Goal: Task Accomplishment & Management: Manage account settings

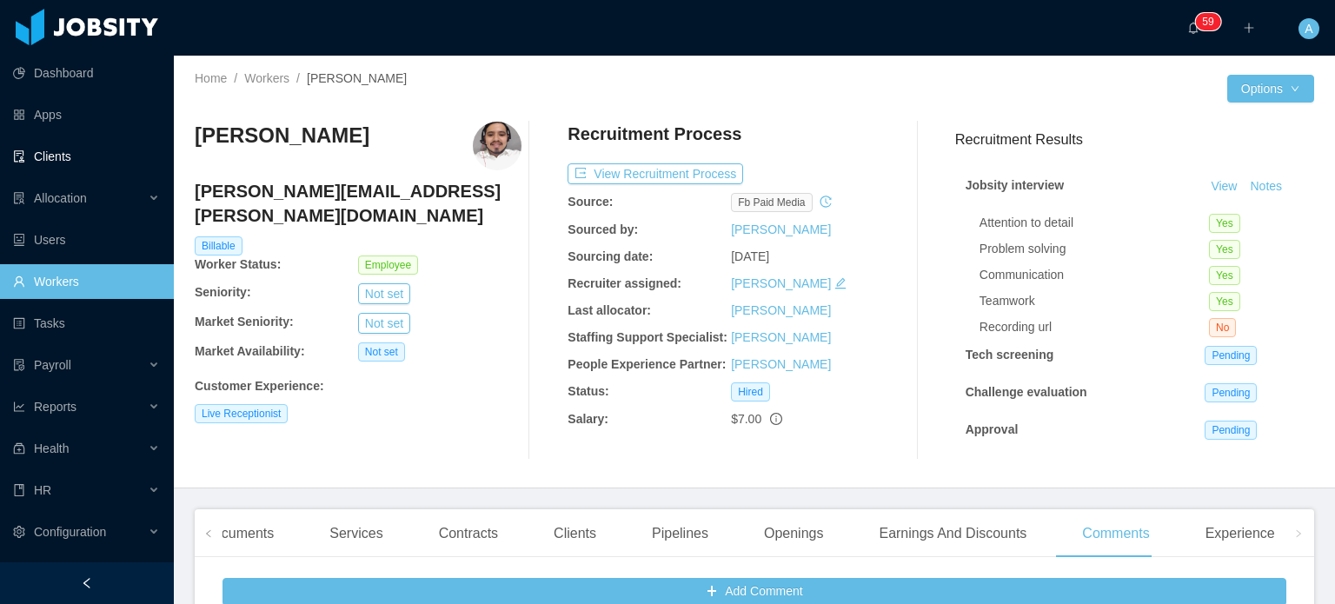
click at [60, 156] on link "Clients" at bounding box center [86, 156] width 147 height 35
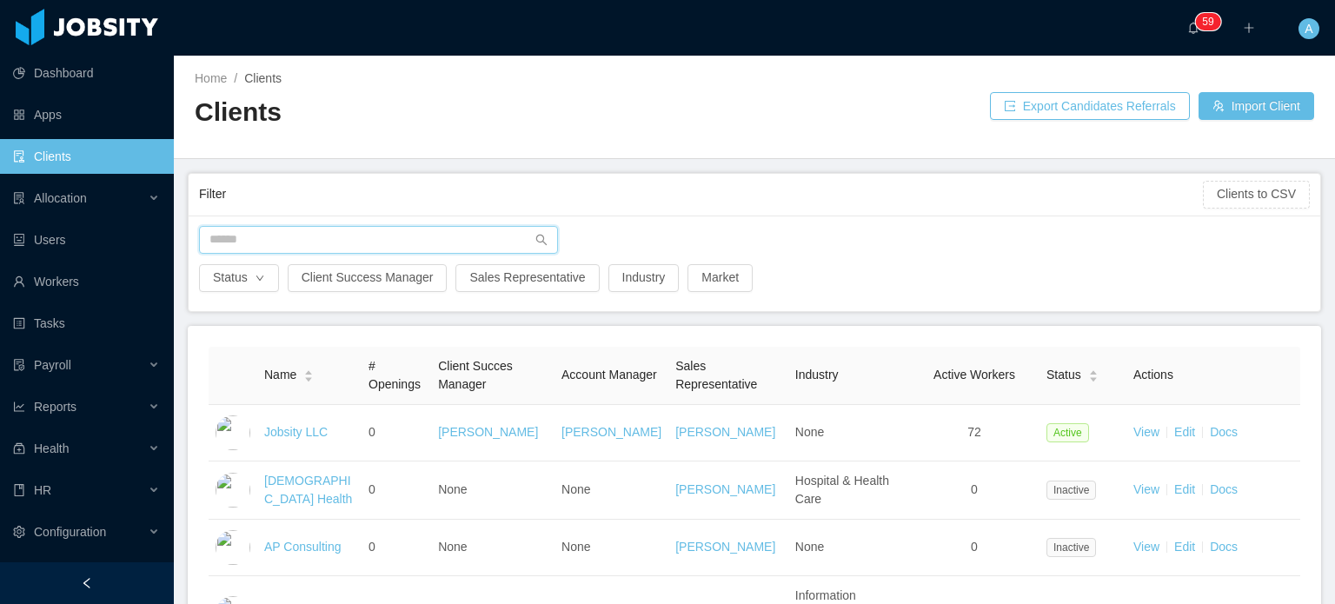
click at [341, 231] on input "text" at bounding box center [378, 240] width 359 height 28
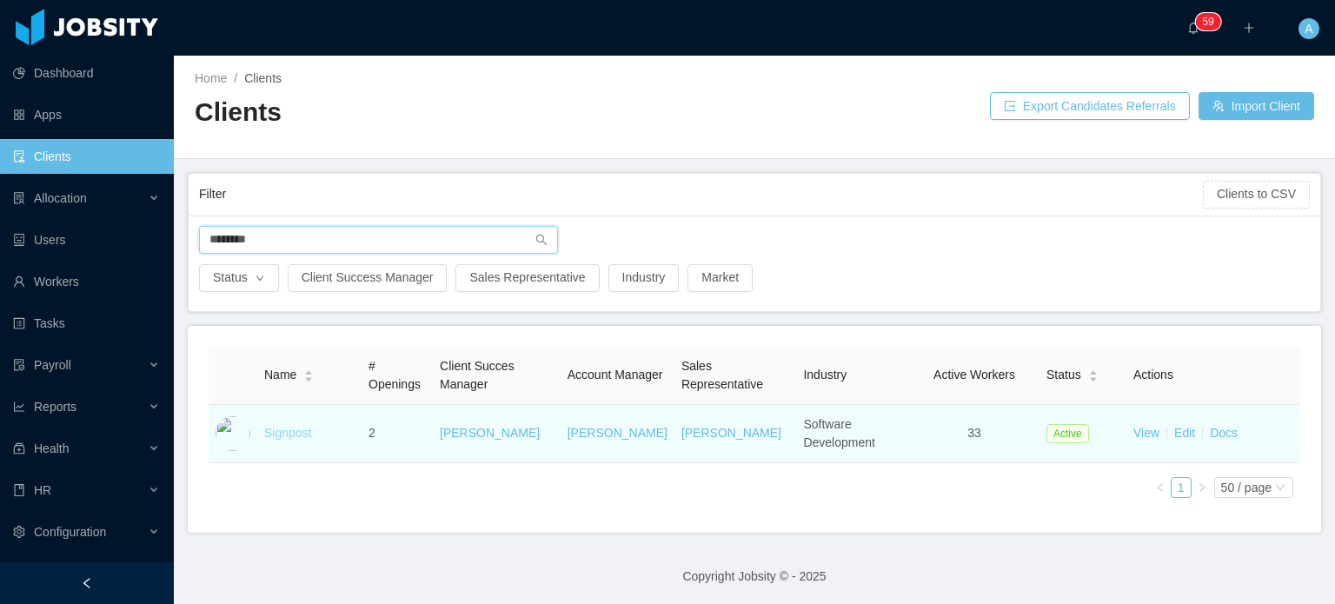
type input "********"
click at [275, 438] on link "Signpost" at bounding box center [287, 433] width 47 height 14
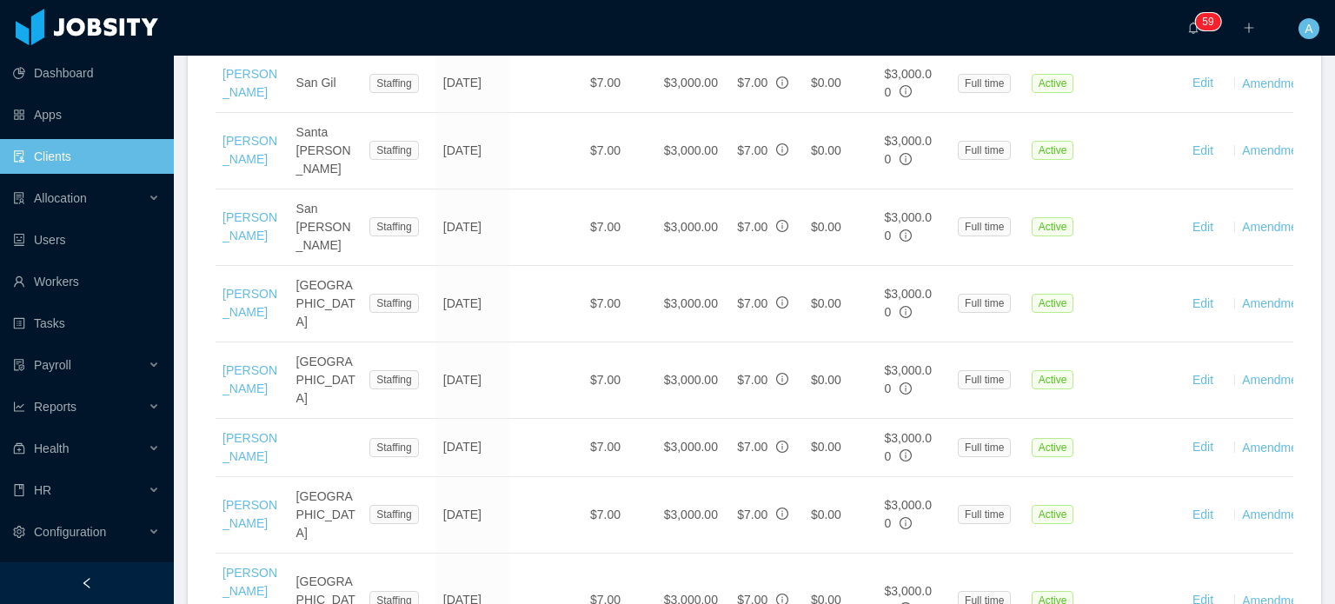
scroll to position [2116, 0]
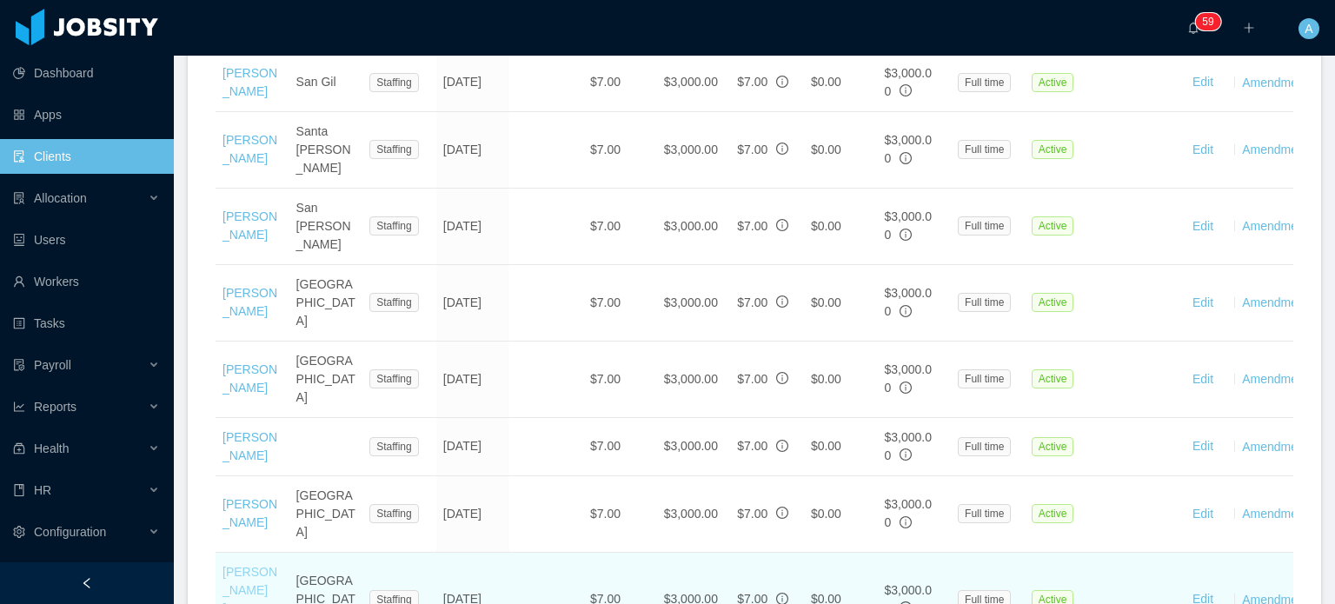
click at [261, 496] on link "[PERSON_NAME] [PERSON_NAME]" at bounding box center [249, 599] width 55 height 69
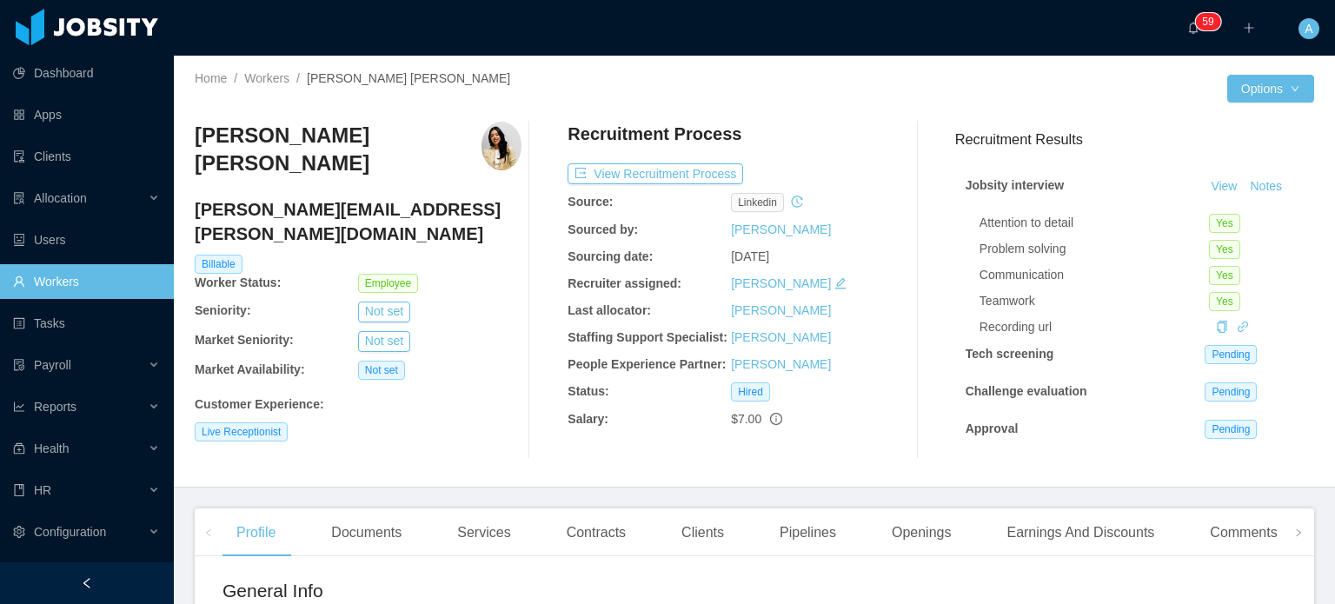
click at [361, 136] on h3 "[PERSON_NAME] [PERSON_NAME]" at bounding box center [338, 150] width 287 height 56
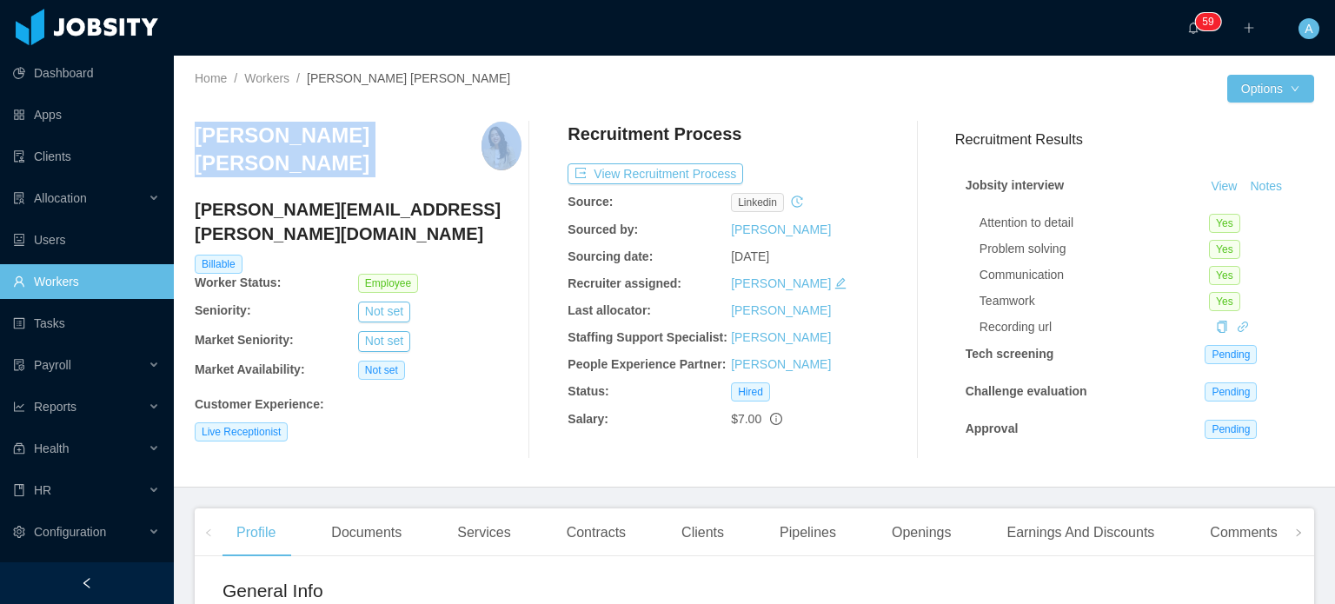
click at [361, 136] on h3 "[PERSON_NAME] [PERSON_NAME]" at bounding box center [338, 150] width 287 height 56
copy h3 "[PERSON_NAME] [PERSON_NAME]"
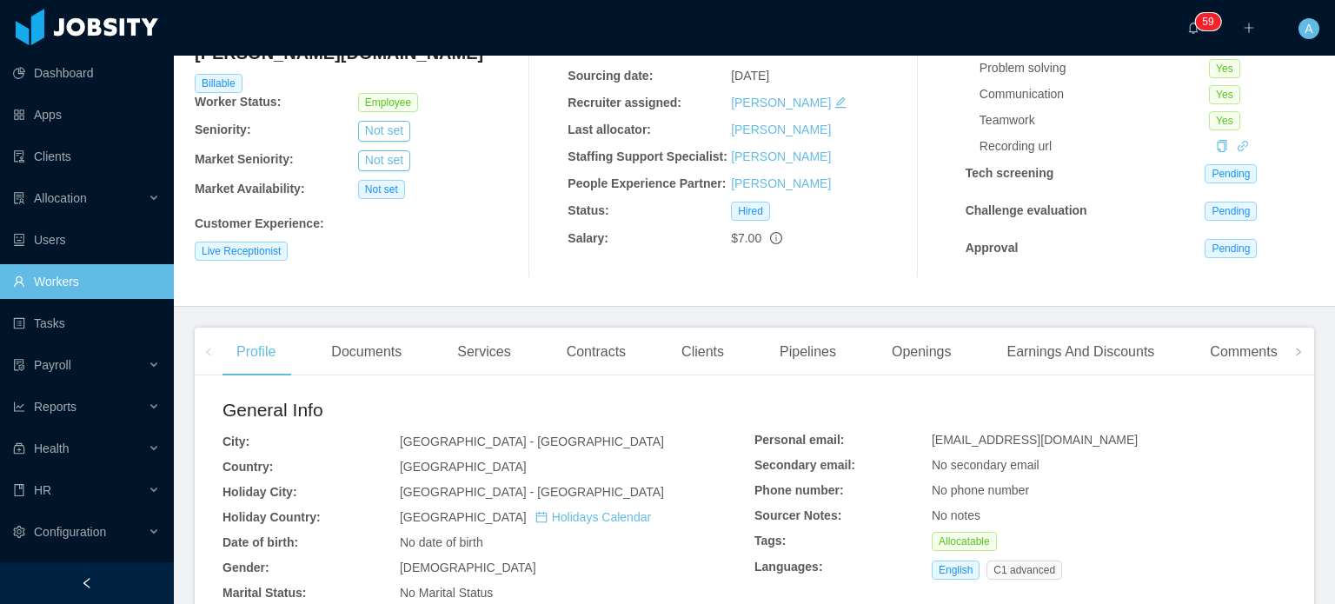
scroll to position [182, 0]
click at [693, 354] on div "Clients" at bounding box center [702, 350] width 70 height 49
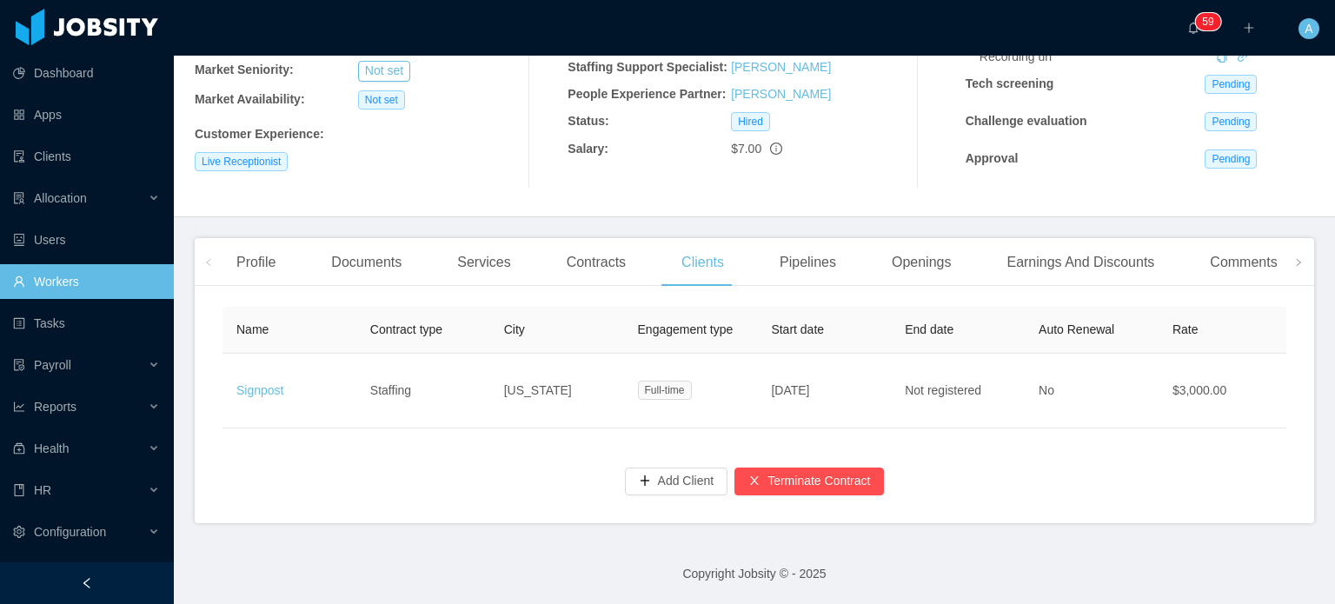
scroll to position [280, 0]
click at [853, 491] on button "Terminate Contract" at bounding box center [808, 481] width 149 height 28
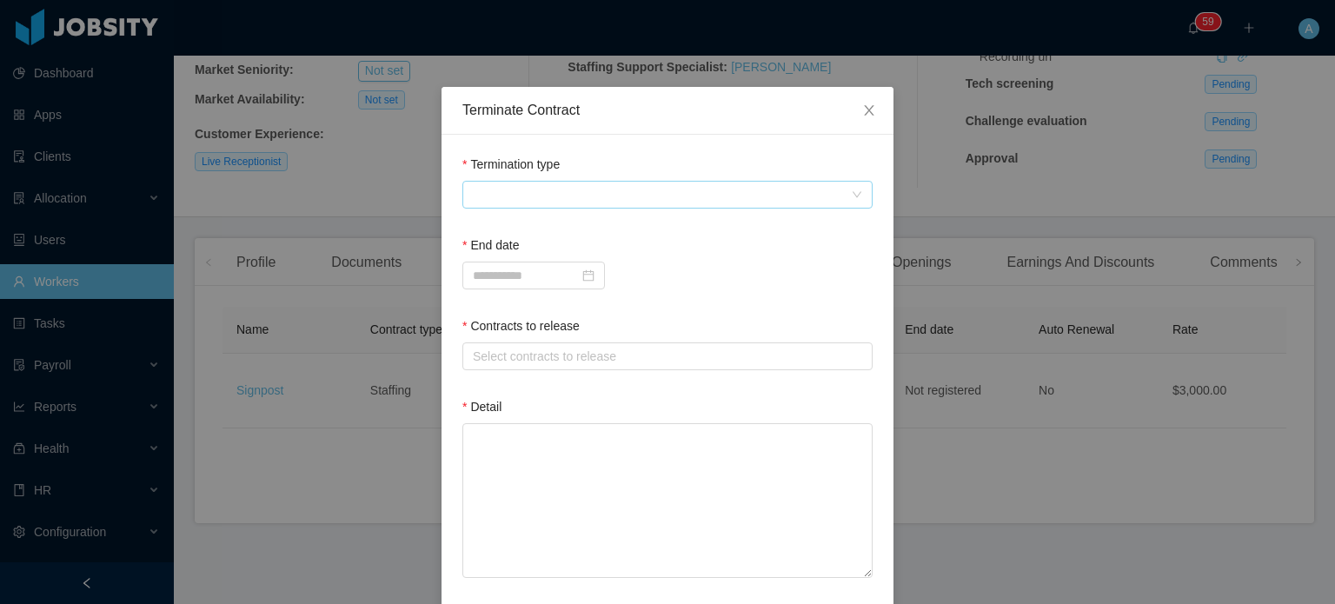
click at [777, 196] on span at bounding box center [662, 195] width 378 height 26
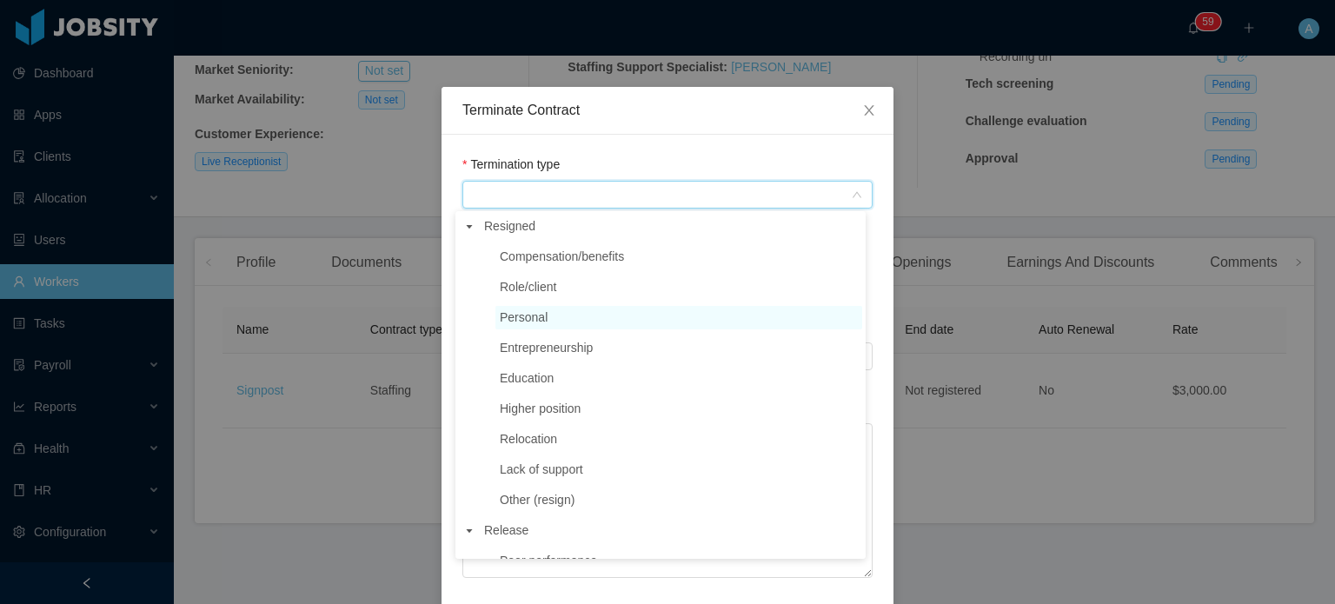
click at [563, 327] on span "Personal" at bounding box center [678, 317] width 367 height 23
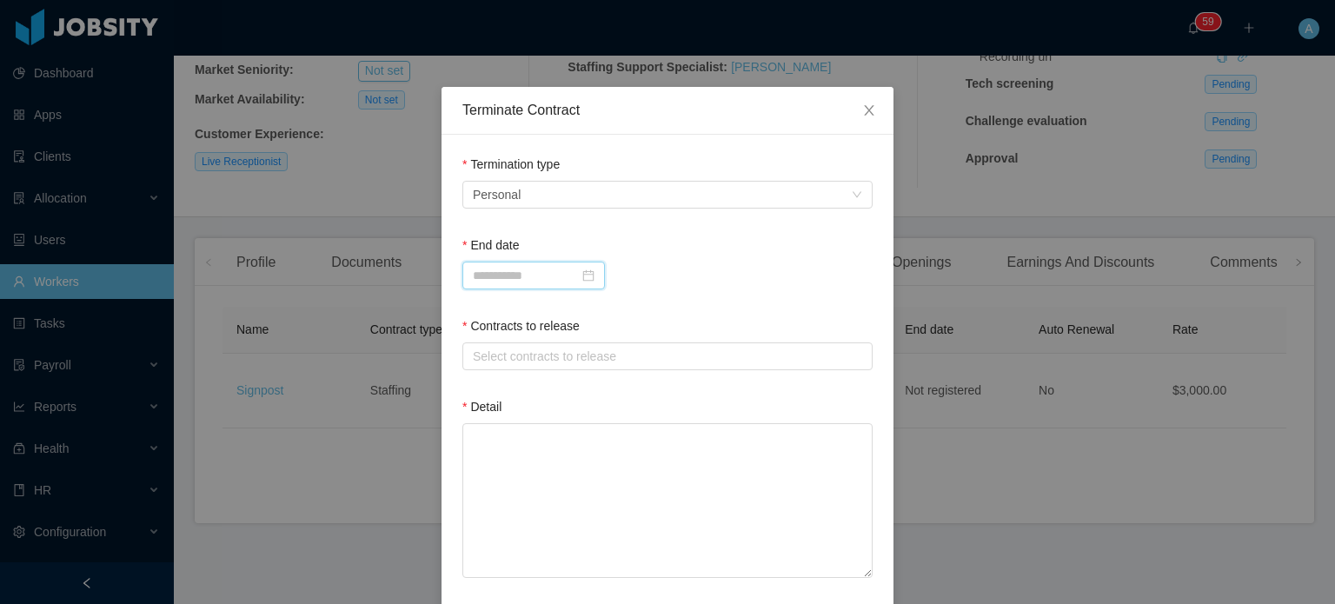
click at [548, 275] on input at bounding box center [533, 276] width 142 height 28
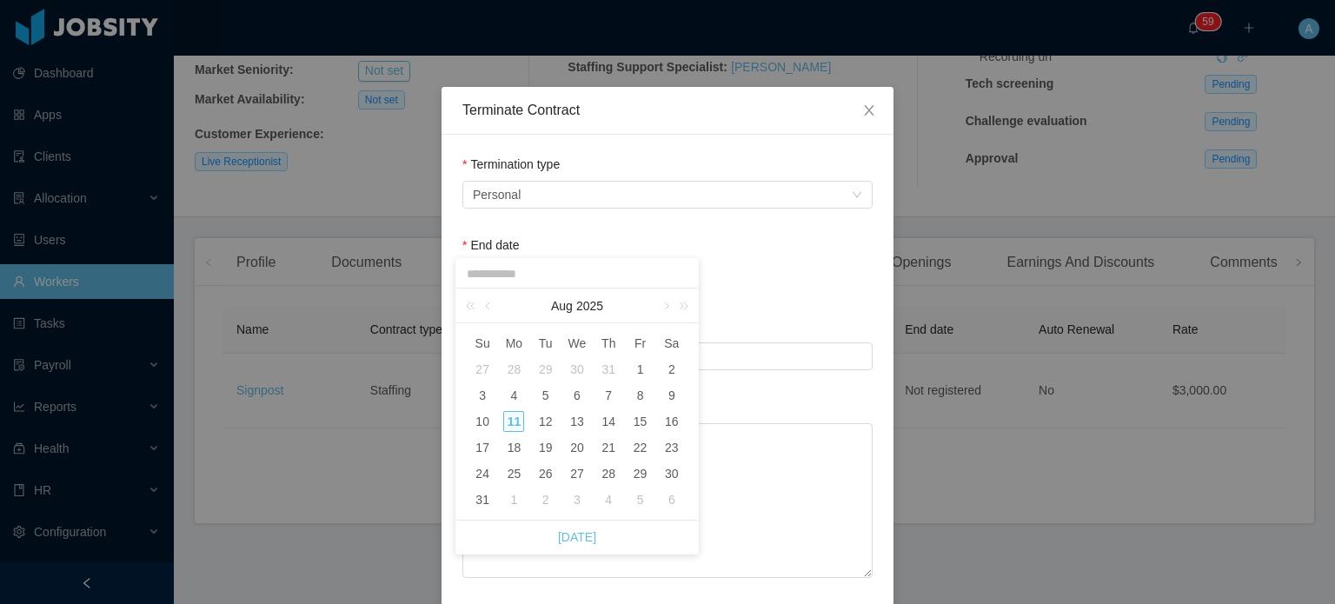
click at [508, 427] on div "11" at bounding box center [513, 421] width 21 height 21
type input "**********"
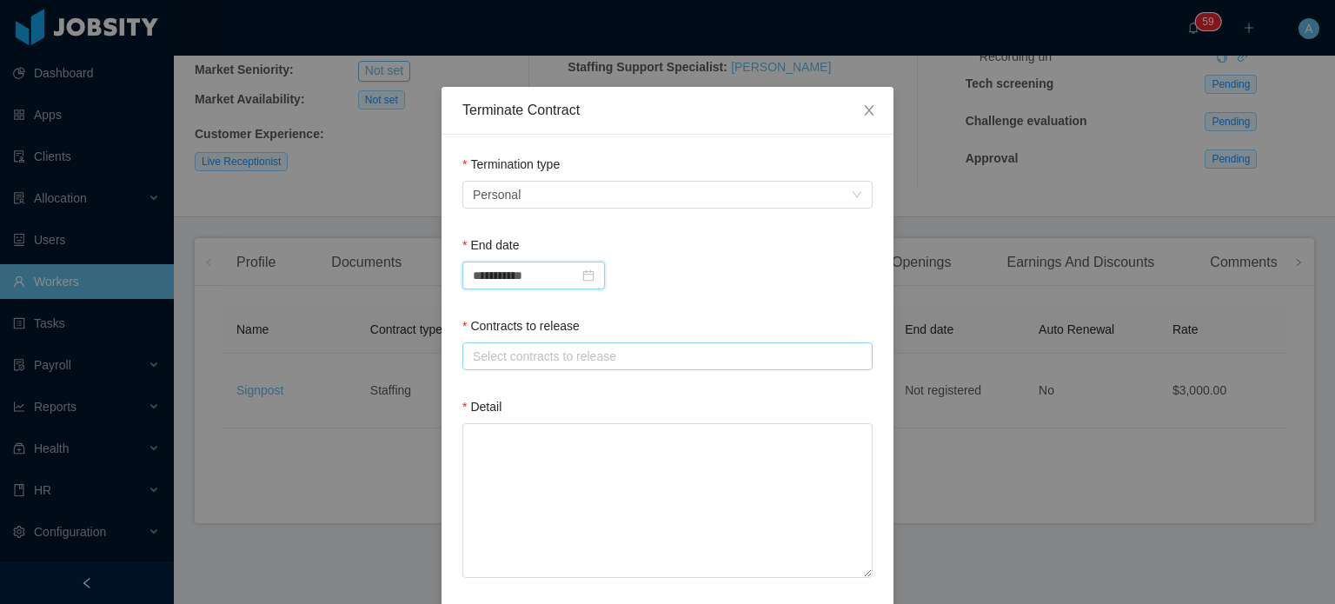
click at [501, 358] on div "Select contracts to release" at bounding box center [663, 356] width 381 height 17
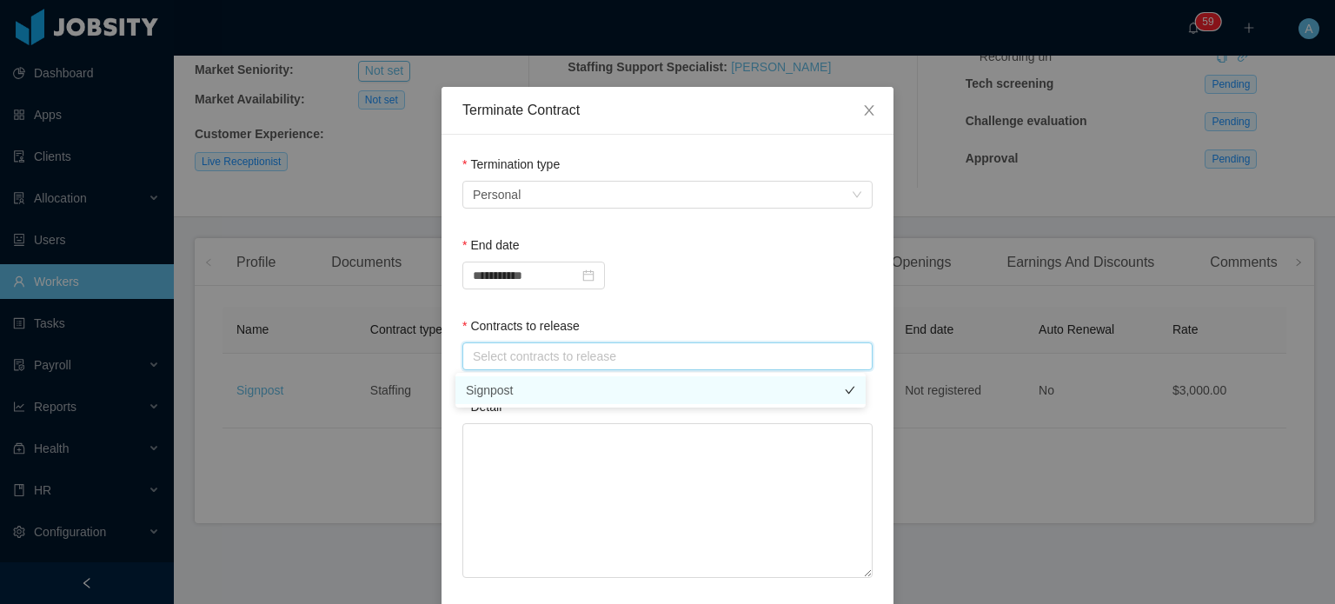
click at [496, 395] on li "Signpost" at bounding box center [660, 390] width 410 height 28
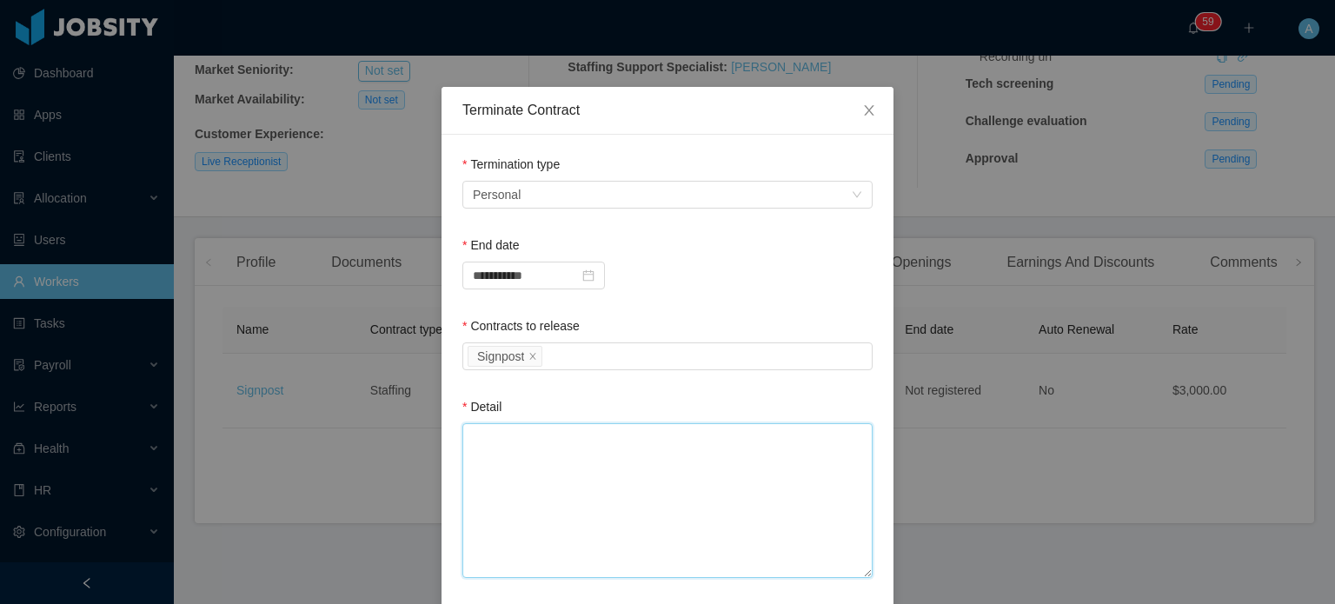
click at [487, 451] on textarea "Detail" at bounding box center [667, 500] width 410 height 155
paste textarea "**********"
type textarea "**********"
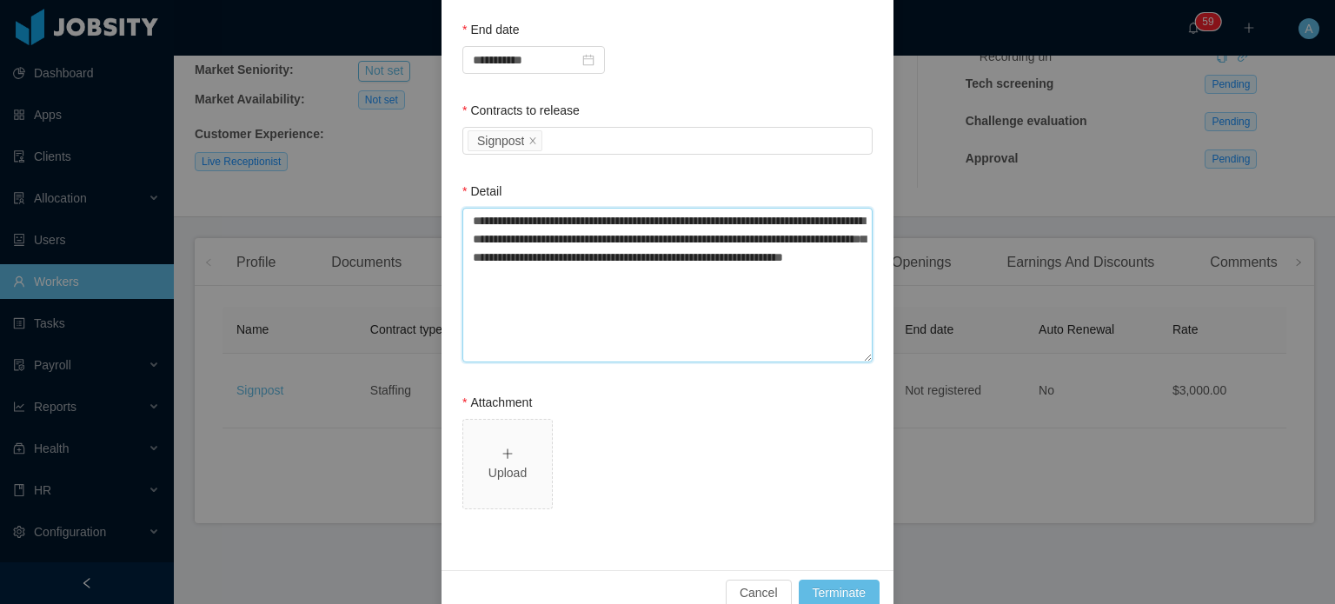
scroll to position [217, 0]
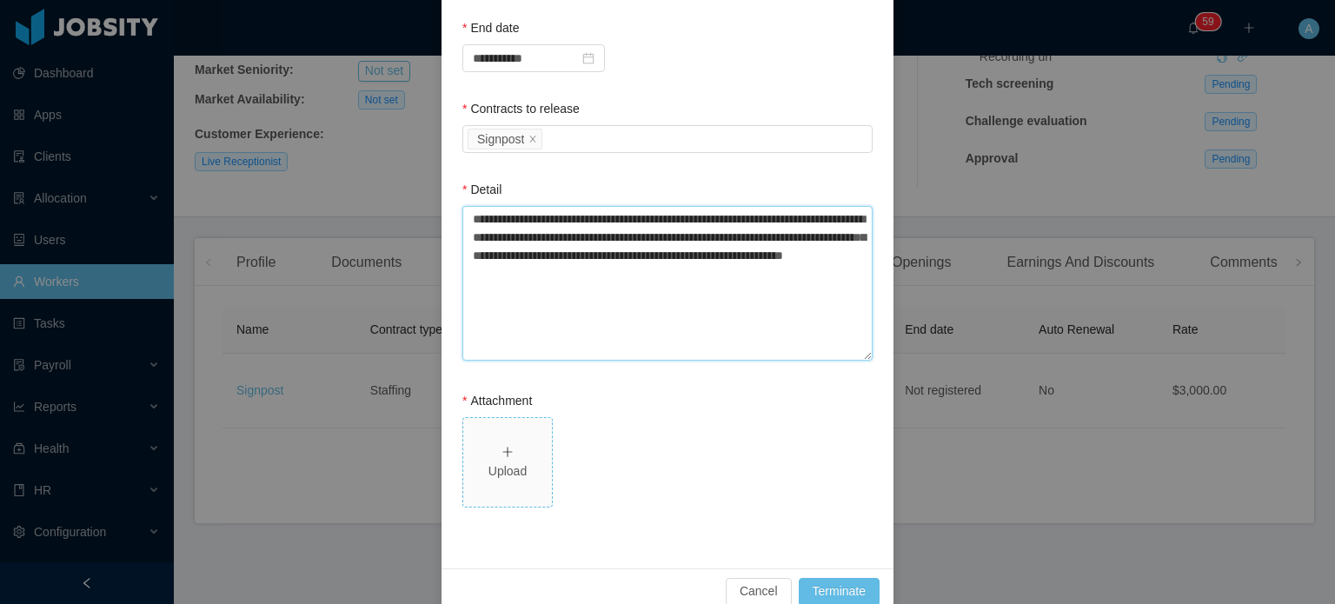
type textarea "**********"
click at [511, 441] on span "Upload" at bounding box center [507, 462] width 89 height 89
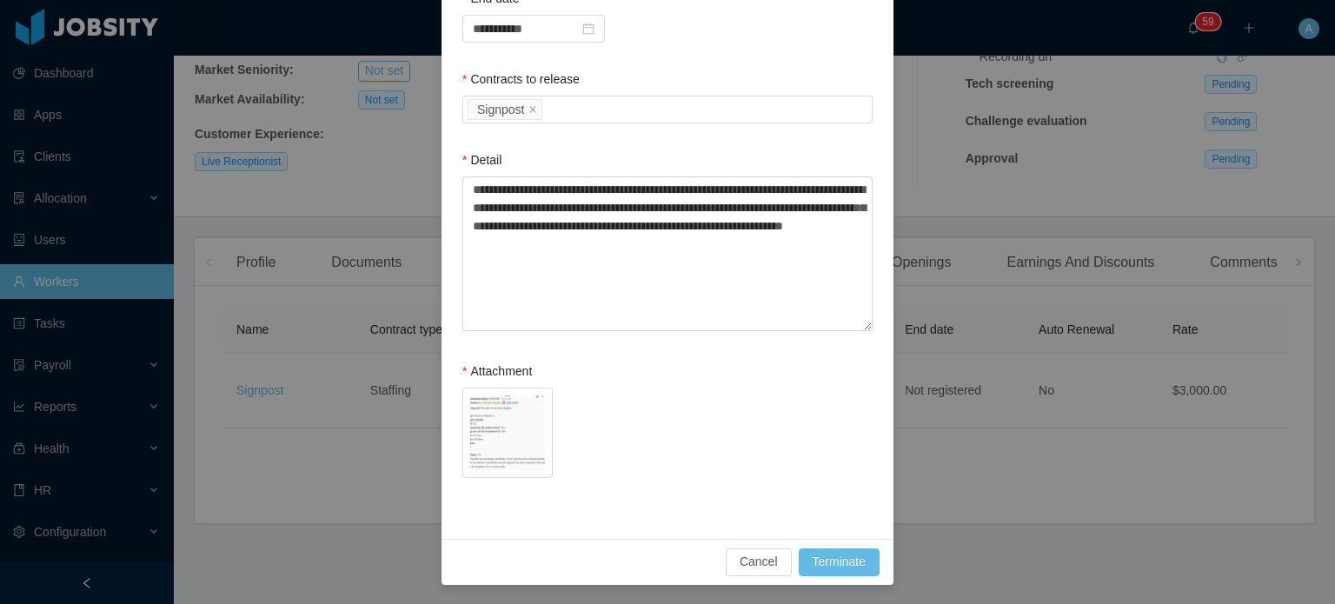
scroll to position [246, 0]
click at [841, 496] on button "Terminate" at bounding box center [838, 563] width 81 height 28
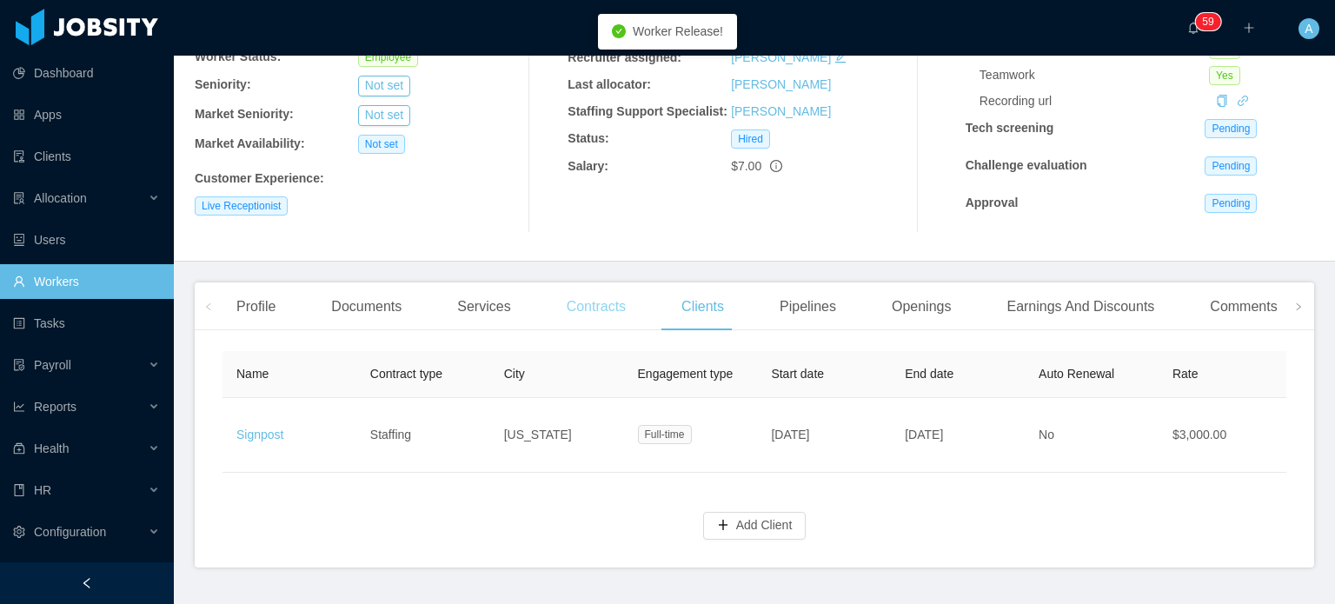
scroll to position [280, 0]
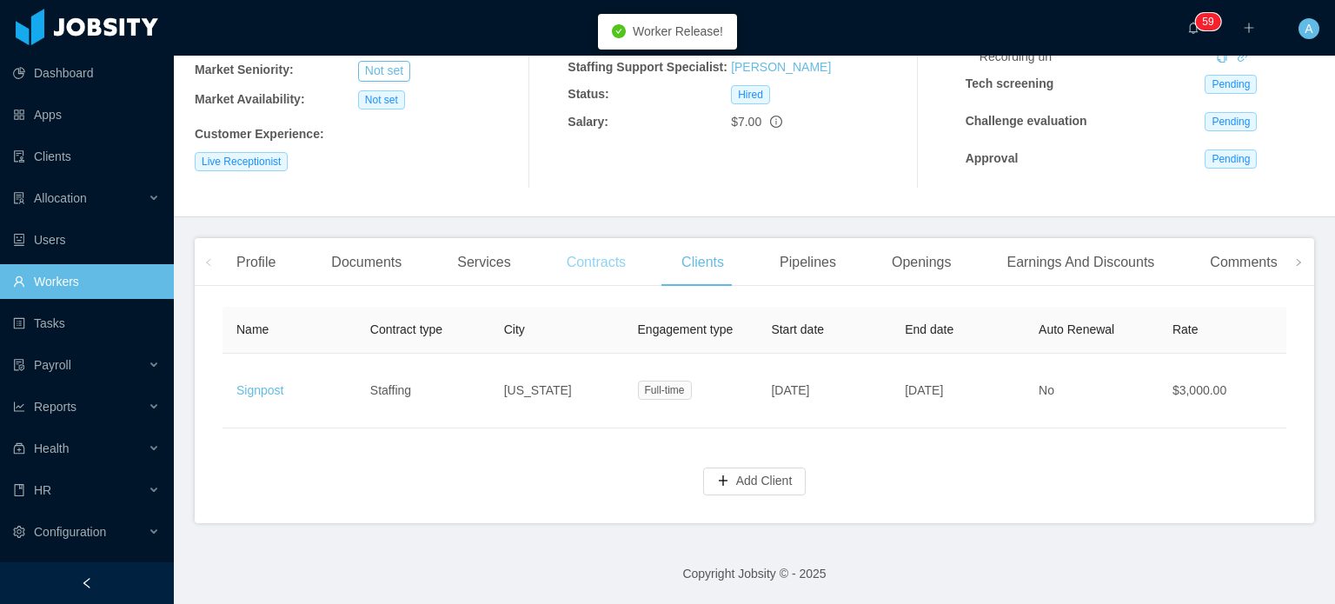
click at [587, 253] on div "Contracts" at bounding box center [596, 262] width 87 height 49
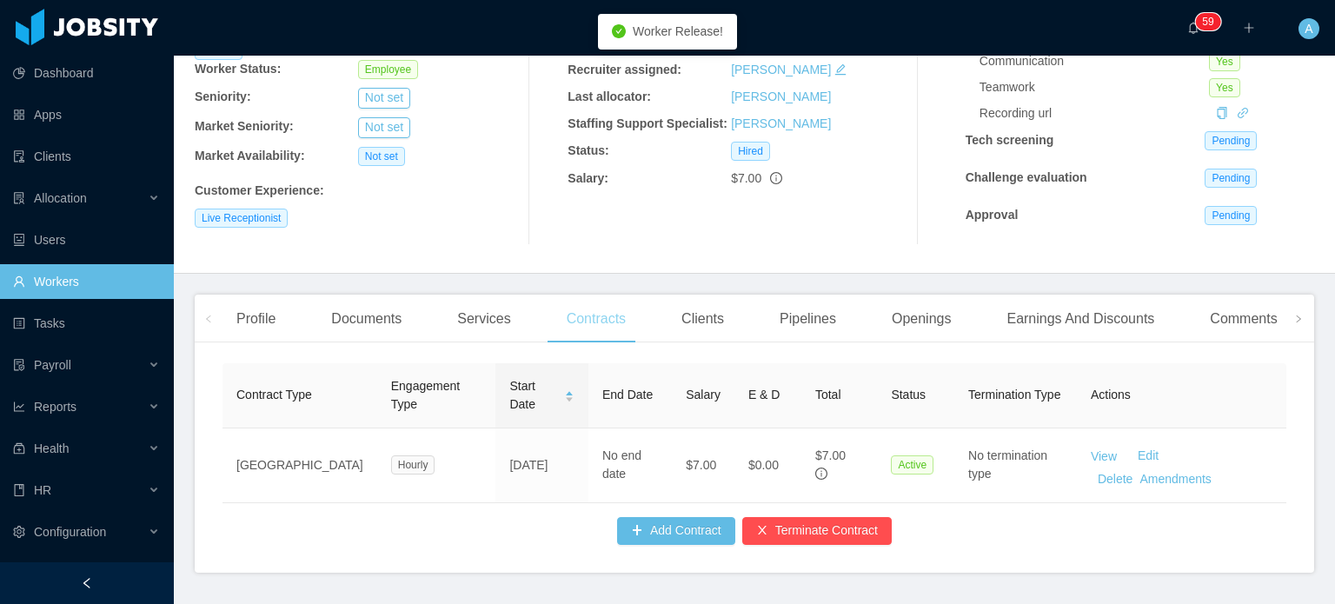
scroll to position [278, 0]
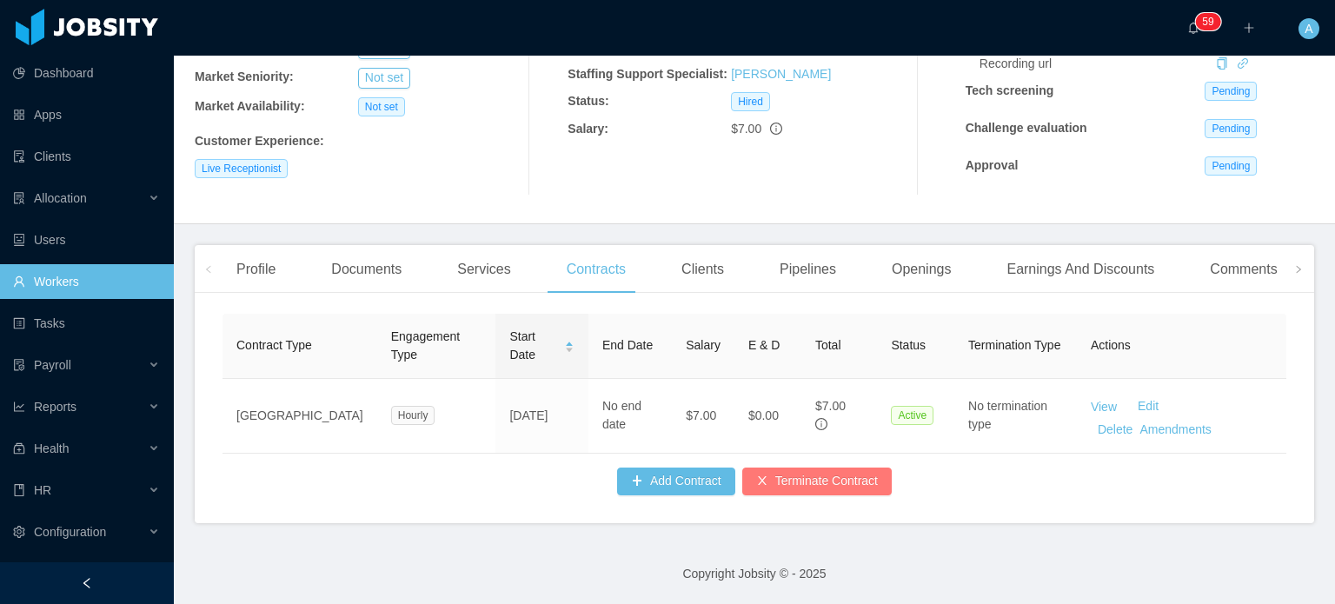
click at [828, 476] on button "Terminate Contract" at bounding box center [816, 481] width 149 height 28
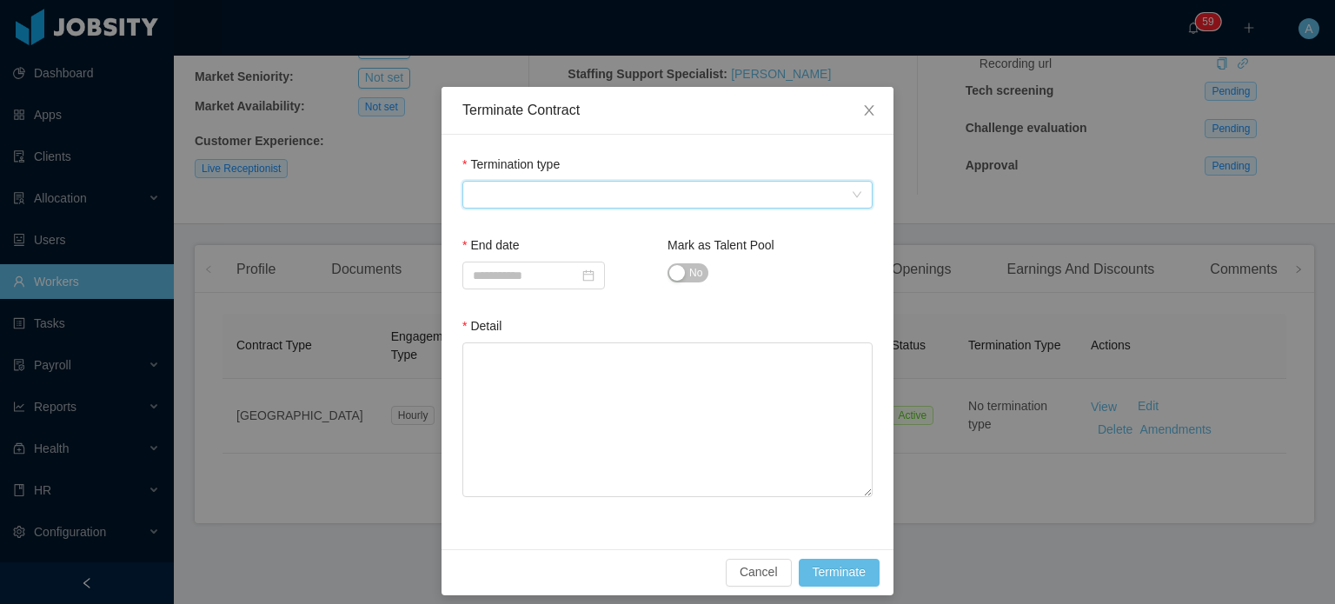
click at [624, 204] on span at bounding box center [662, 195] width 378 height 26
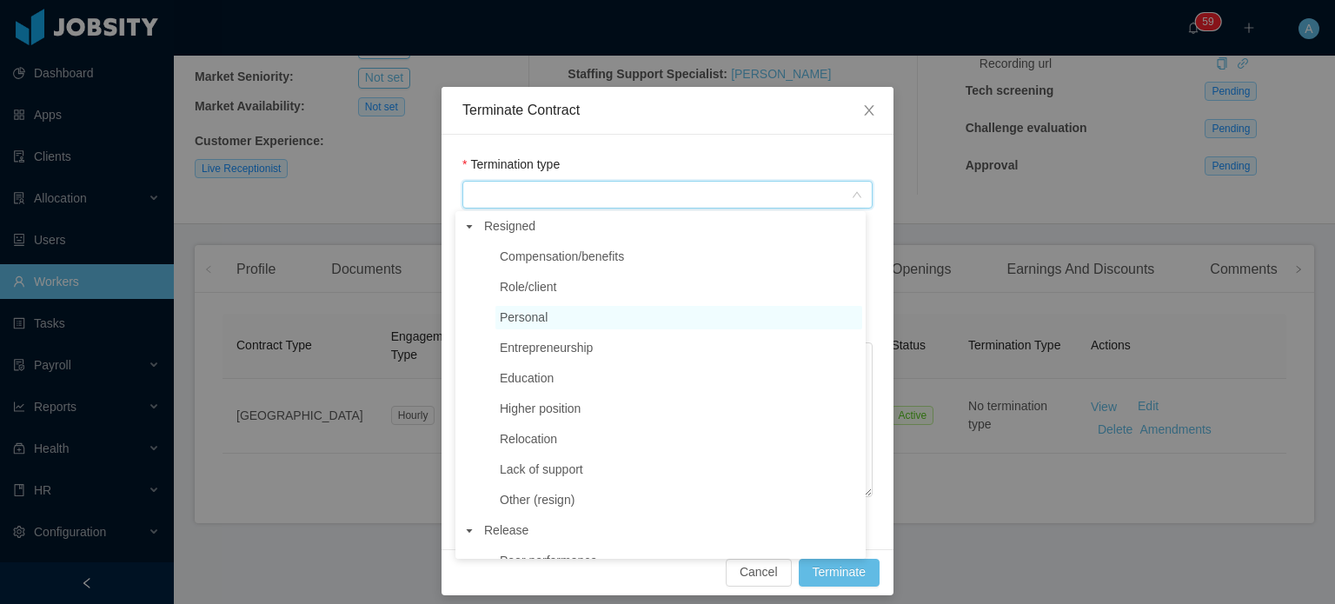
click at [565, 326] on span "Personal" at bounding box center [678, 317] width 367 height 23
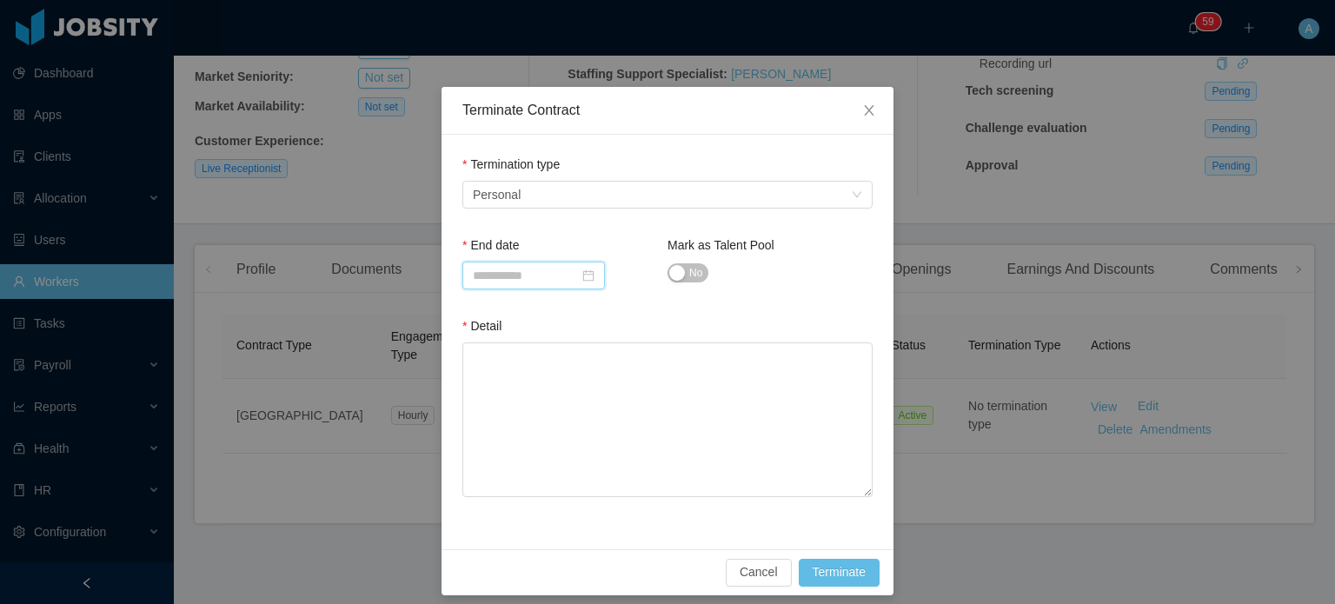
click at [540, 269] on input at bounding box center [533, 276] width 142 height 28
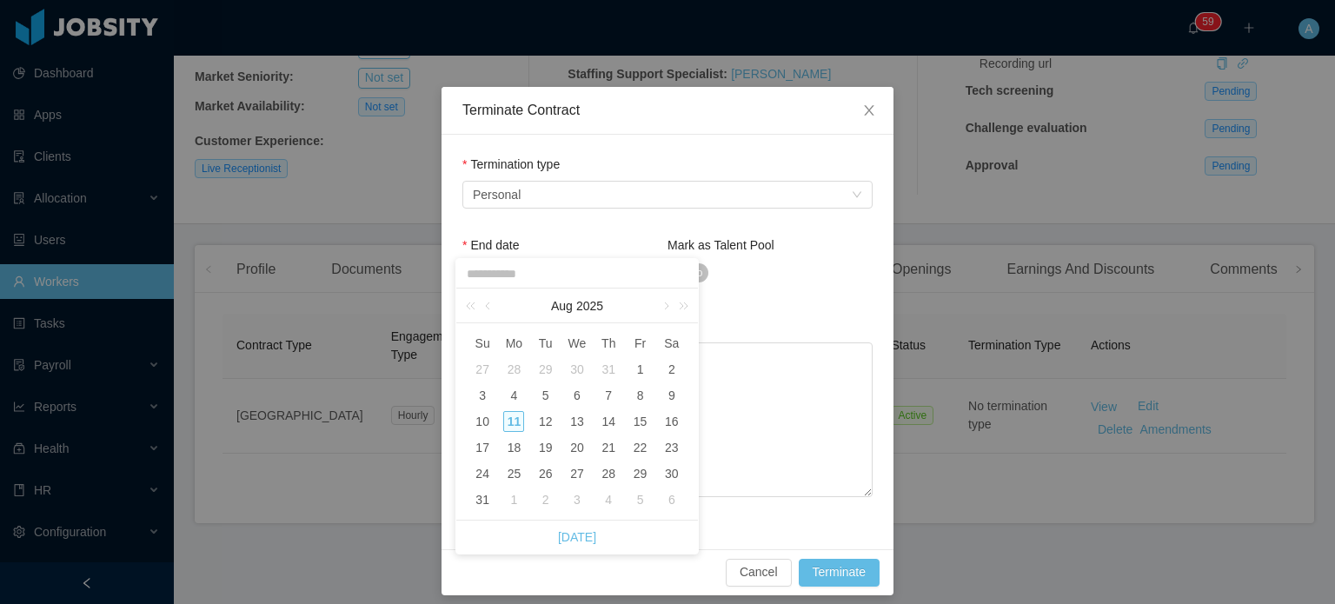
click at [517, 420] on div "11" at bounding box center [513, 421] width 21 height 21
type input "**********"
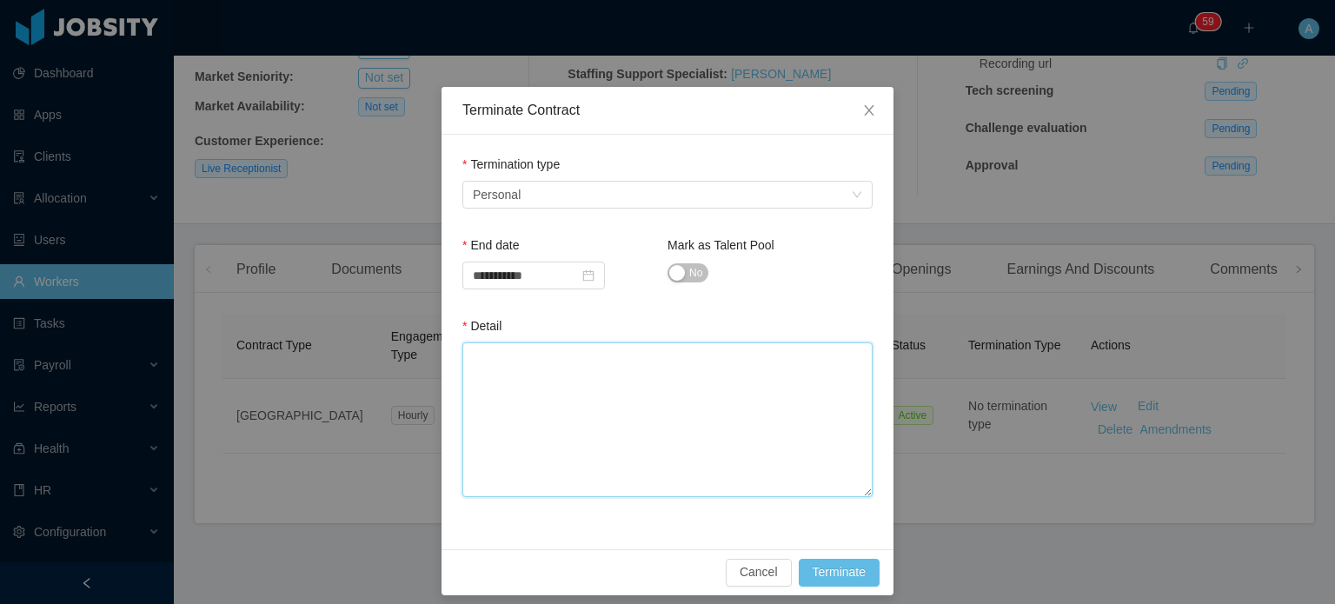
click at [517, 420] on textarea "Detail" at bounding box center [667, 419] width 410 height 155
paste textarea "**********"
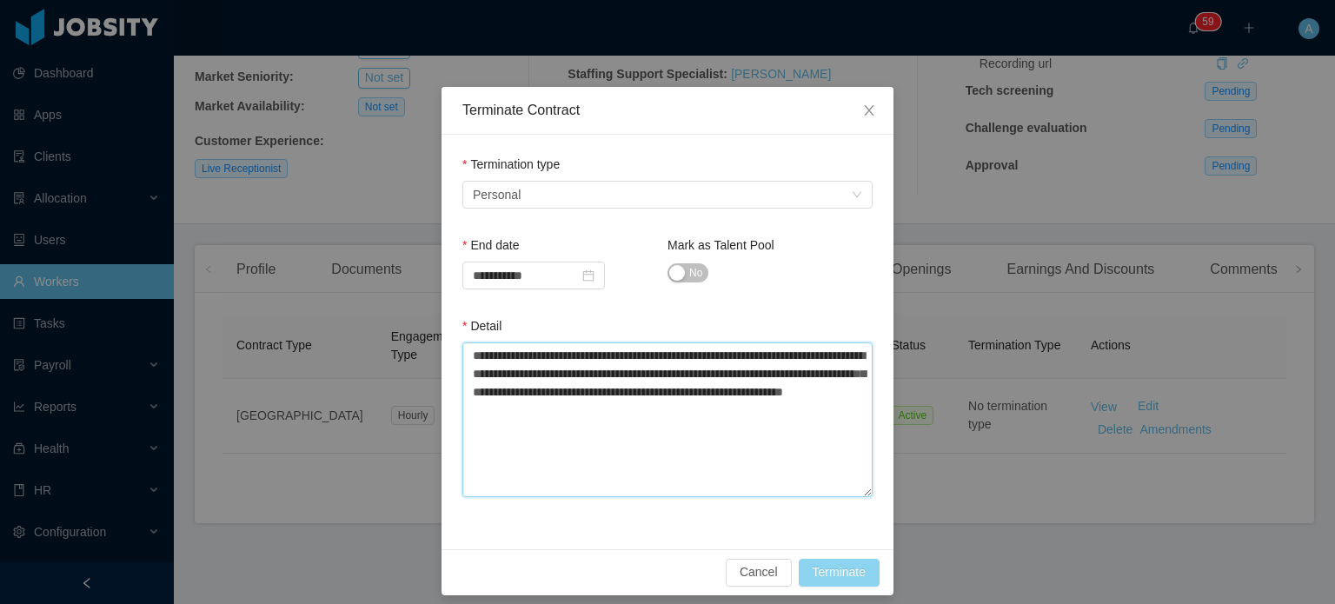
type textarea "**********"
click at [849, 496] on button "Terminate" at bounding box center [838, 573] width 81 height 28
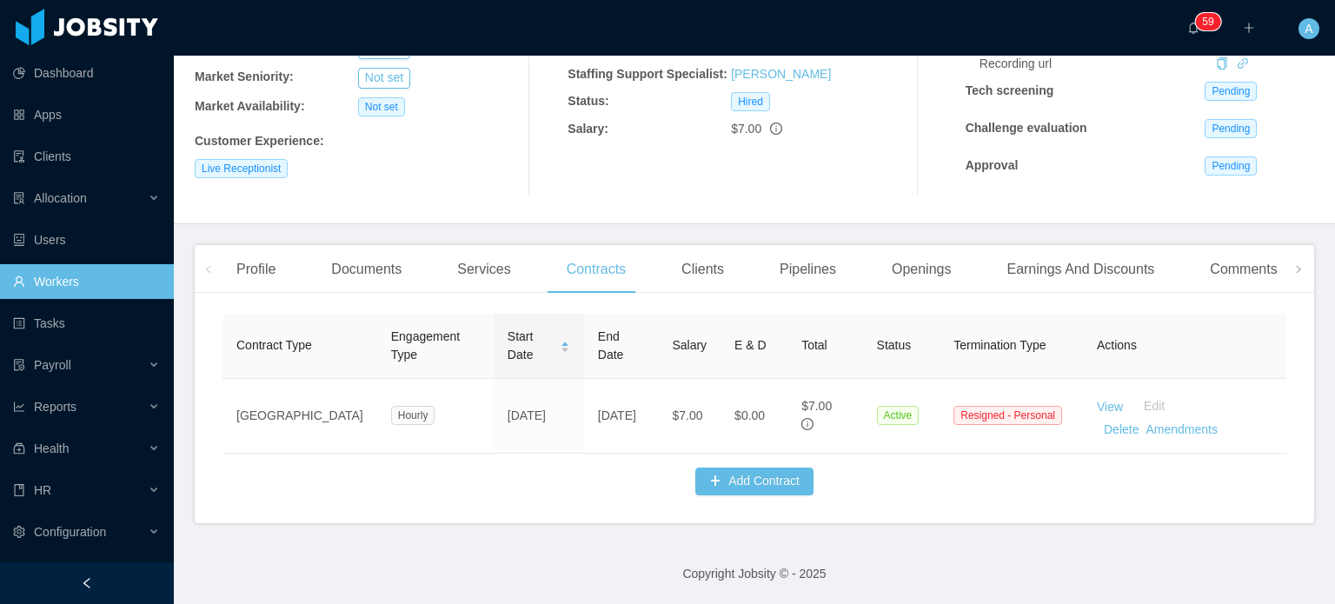
scroll to position [0, 0]
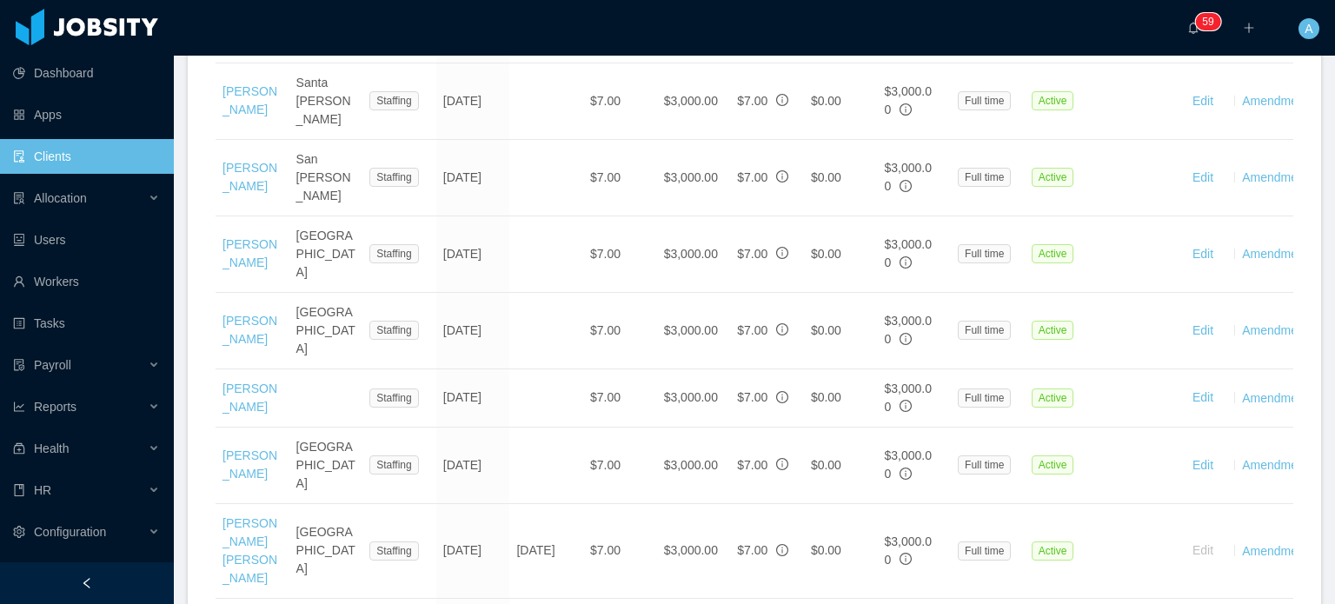
scroll to position [2195, 0]
